Goal: Task Accomplishment & Management: Use online tool/utility

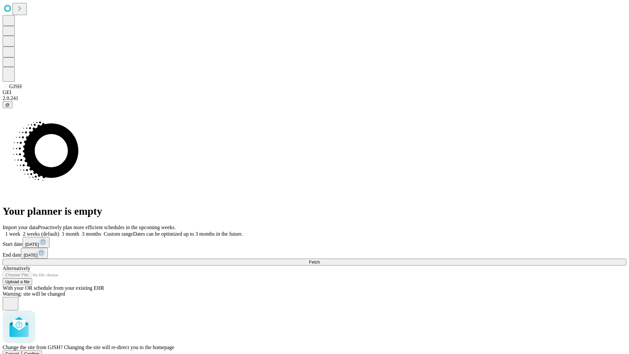
click at [40, 351] on span "Confirm" at bounding box center [31, 353] width 15 height 5
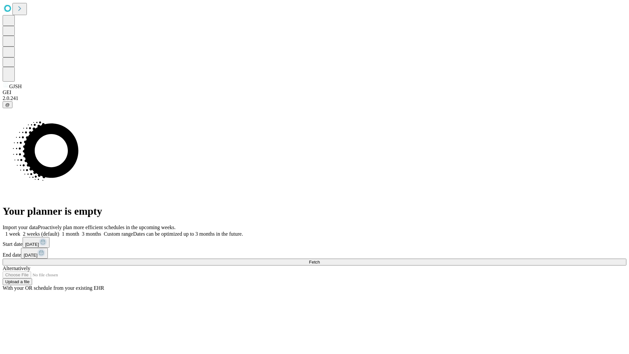
click at [79, 231] on label "1 month" at bounding box center [69, 234] width 20 height 6
click at [320, 259] on span "Fetch" at bounding box center [314, 261] width 11 height 5
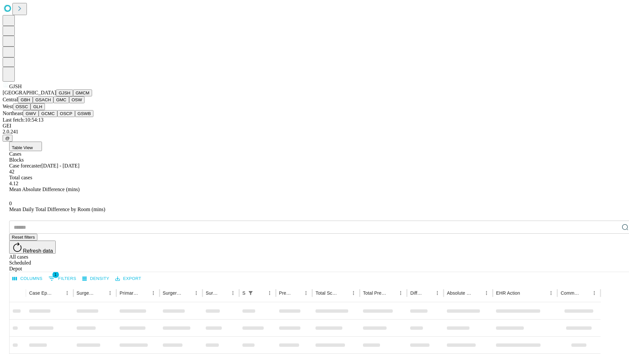
click at [73, 96] on button "GMCM" at bounding box center [82, 92] width 19 height 7
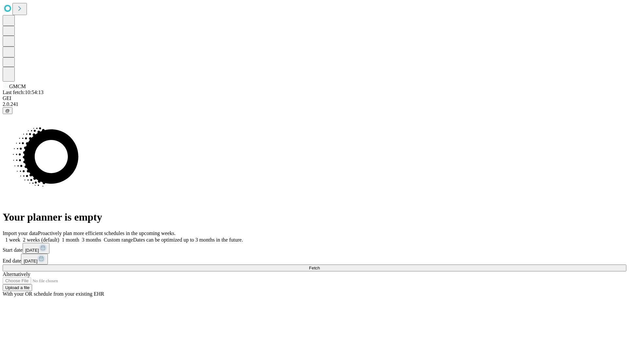
click at [79, 237] on label "1 month" at bounding box center [69, 240] width 20 height 6
click at [320, 265] on span "Fetch" at bounding box center [314, 267] width 11 height 5
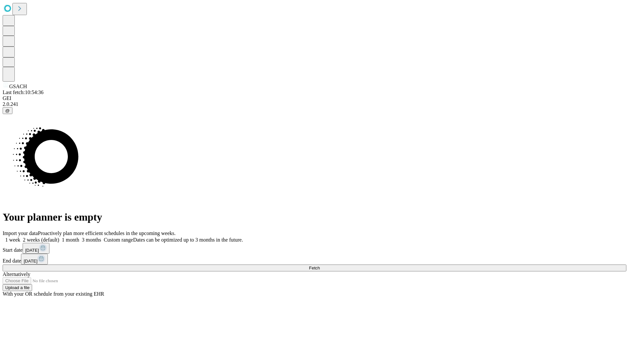
click at [320, 265] on span "Fetch" at bounding box center [314, 267] width 11 height 5
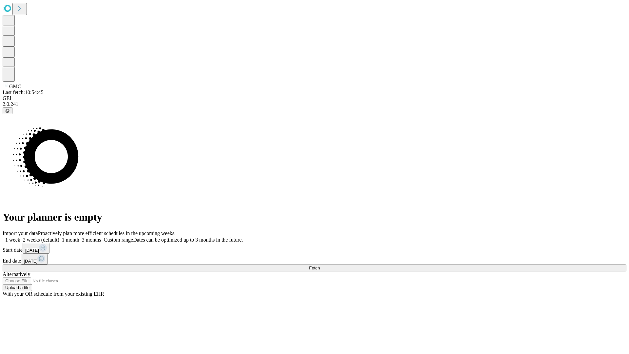
click at [79, 237] on label "1 month" at bounding box center [69, 240] width 20 height 6
click at [320, 265] on span "Fetch" at bounding box center [314, 267] width 11 height 5
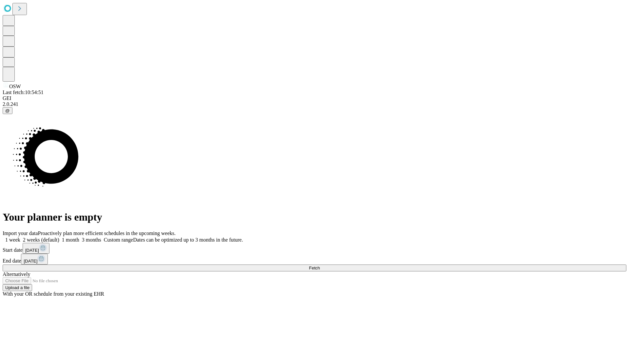
click at [320, 265] on span "Fetch" at bounding box center [314, 267] width 11 height 5
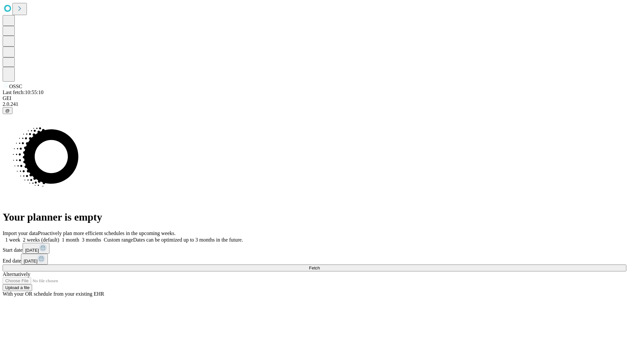
click at [320, 265] on span "Fetch" at bounding box center [314, 267] width 11 height 5
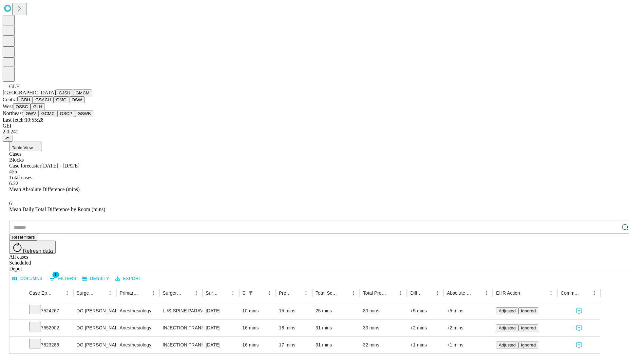
click at [39, 117] on button "GWV" at bounding box center [31, 113] width 16 height 7
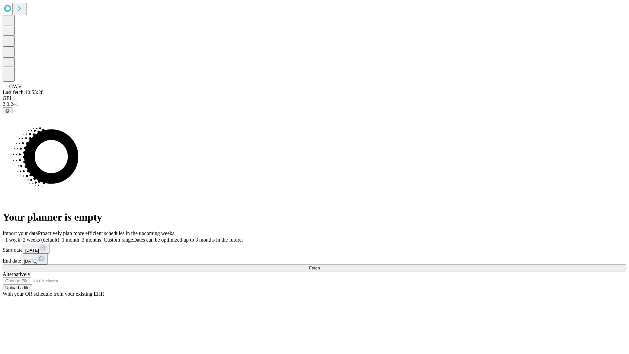
click at [79, 237] on label "1 month" at bounding box center [69, 240] width 20 height 6
click at [320, 265] on span "Fetch" at bounding box center [314, 267] width 11 height 5
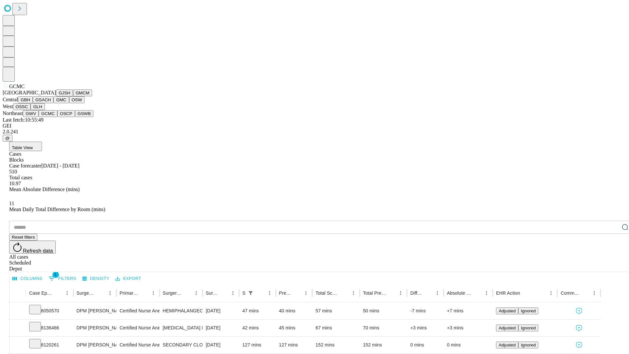
click at [57, 117] on button "OSCP" at bounding box center [66, 113] width 18 height 7
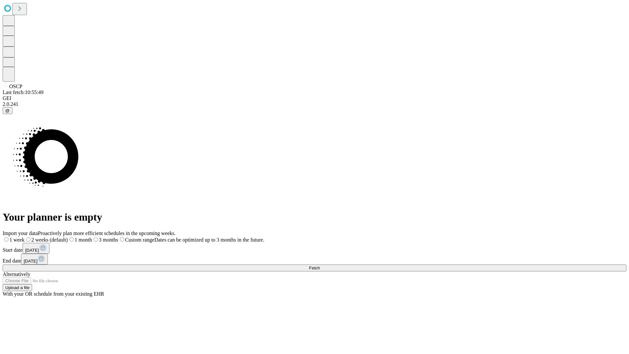
click at [92, 237] on label "1 month" at bounding box center [80, 240] width 24 height 6
click at [320, 265] on span "Fetch" at bounding box center [314, 267] width 11 height 5
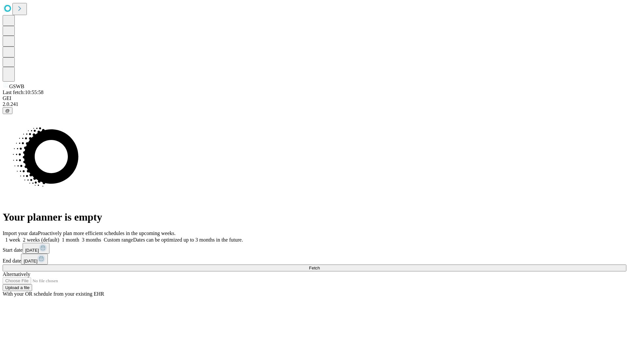
click at [320, 265] on span "Fetch" at bounding box center [314, 267] width 11 height 5
